Goal: Information Seeking & Learning: Compare options

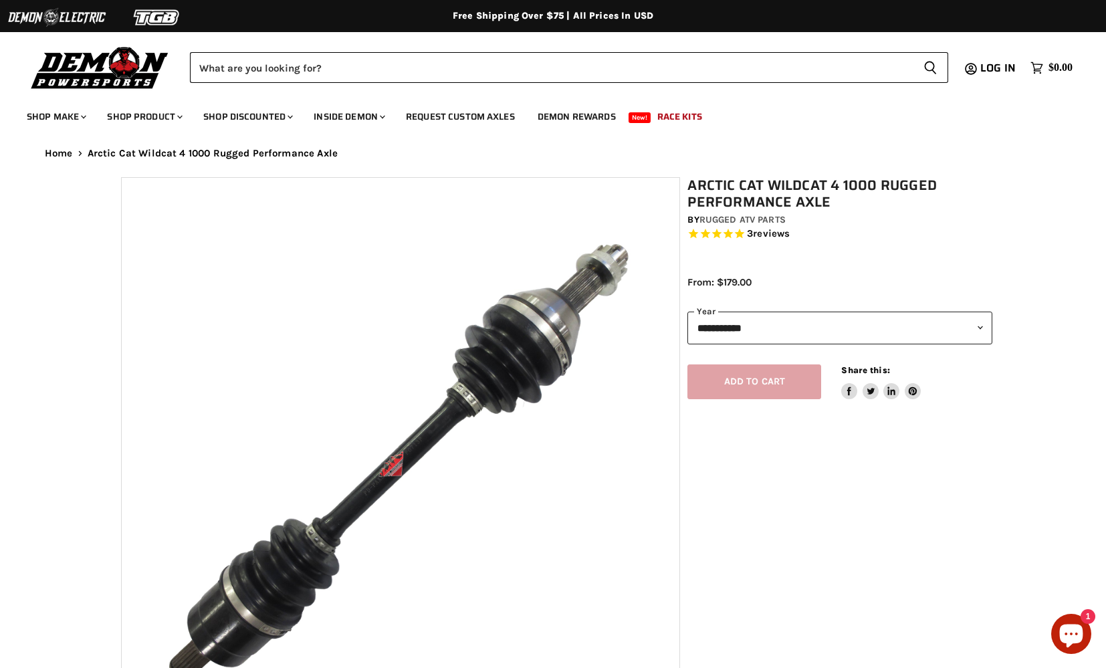
select select "******"
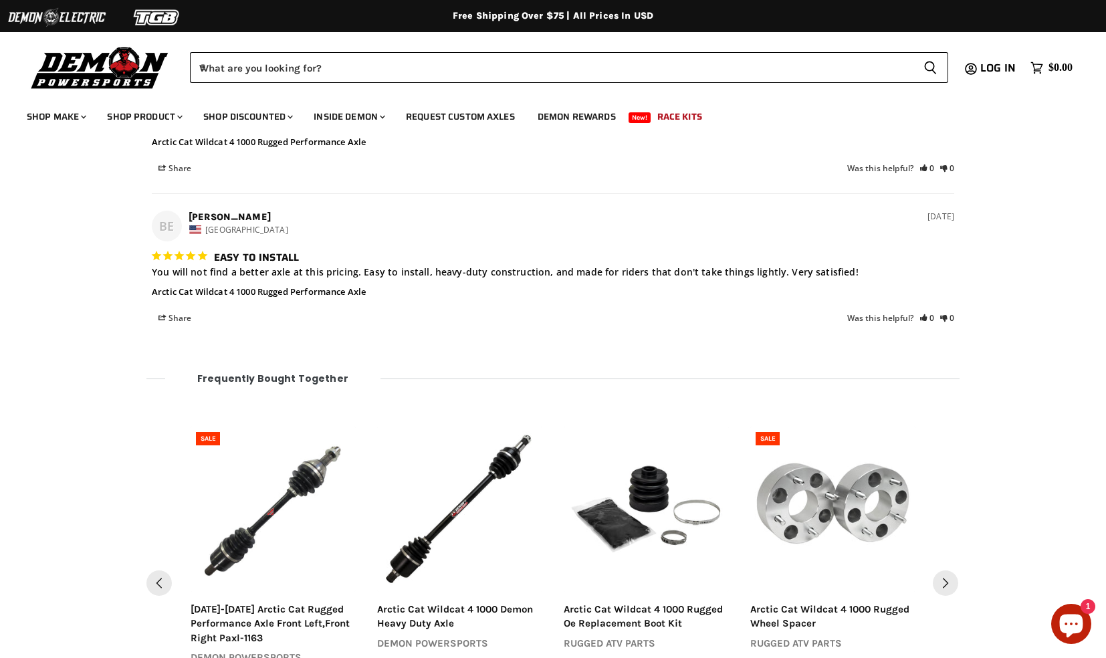
scroll to position [1482, 0]
